Goal: Navigation & Orientation: Find specific page/section

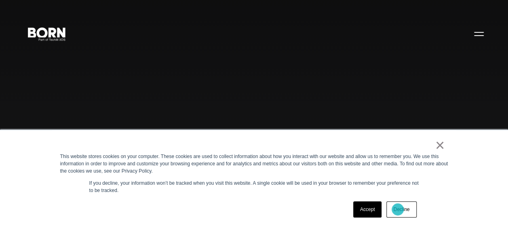
click at [398, 209] on link "Decline" at bounding box center [401, 209] width 30 height 16
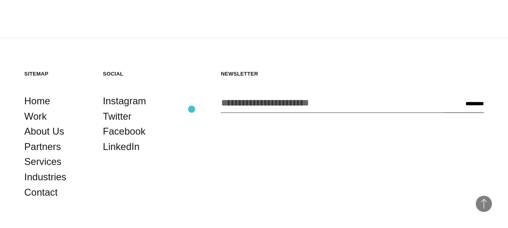
scroll to position [1762, 0]
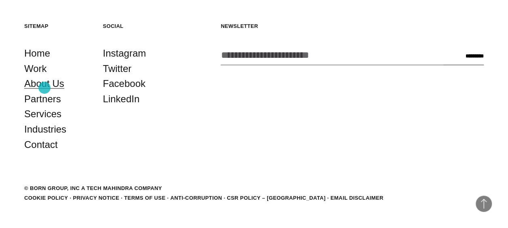
click at [44, 88] on link "About Us" at bounding box center [44, 83] width 40 height 15
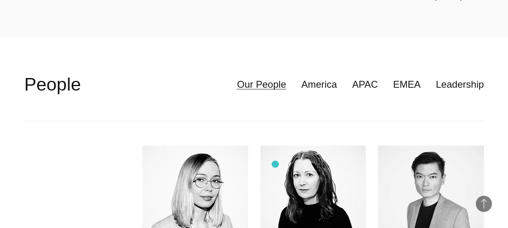
scroll to position [1703, 0]
click at [369, 77] on link "APAC" at bounding box center [365, 84] width 26 height 15
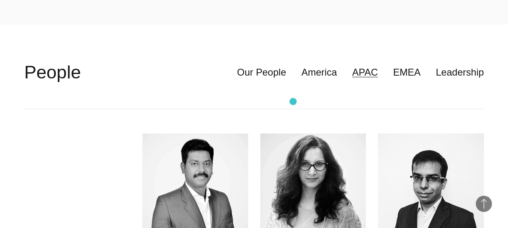
scroll to position [1710, 0]
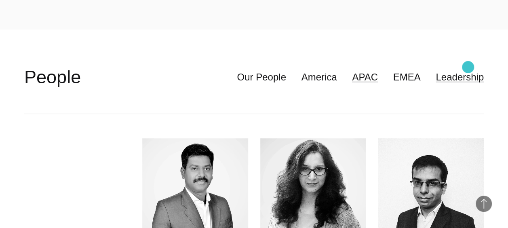
click at [468, 69] on link "Leadership" at bounding box center [460, 76] width 48 height 15
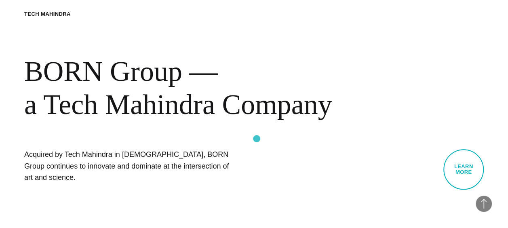
scroll to position [242, 0]
